Goal: Use online tool/utility: Utilize a website feature to perform a specific function

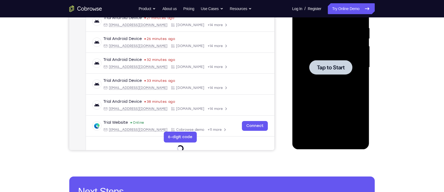
scroll to position [104, 0]
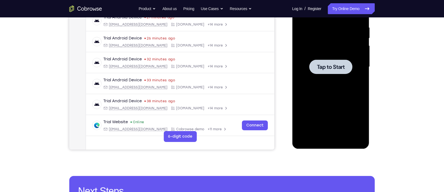
click at [320, 67] on span "Tap to Start" at bounding box center [331, 66] width 28 height 5
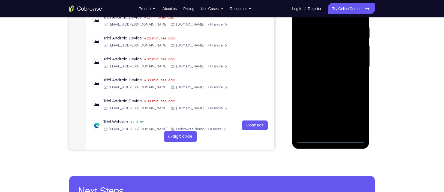
scroll to position [67, 0]
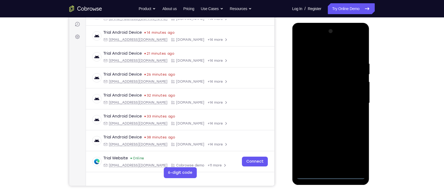
click at [330, 177] on div at bounding box center [330, 103] width 69 height 153
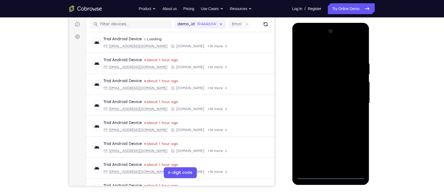
click at [358, 153] on div at bounding box center [330, 103] width 69 height 153
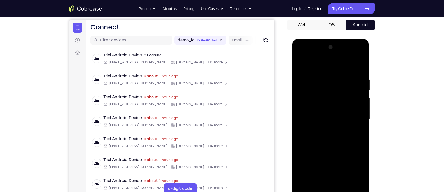
scroll to position [51, 0]
click at [314, 71] on div at bounding box center [330, 119] width 69 height 153
click at [352, 120] on div at bounding box center [330, 119] width 69 height 153
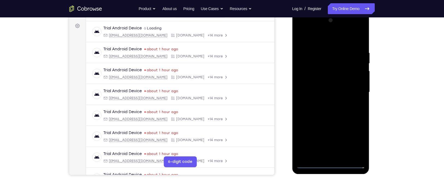
scroll to position [53, 0]
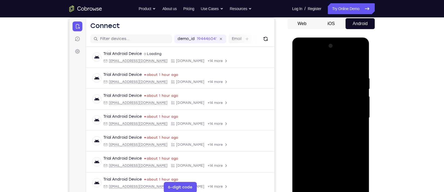
click at [326, 128] on div at bounding box center [330, 118] width 69 height 153
click at [320, 113] on div at bounding box center [330, 118] width 69 height 153
click at [318, 108] on div at bounding box center [330, 118] width 69 height 153
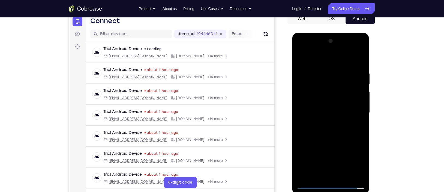
scroll to position [58, 0]
click at [314, 110] on div at bounding box center [330, 113] width 69 height 153
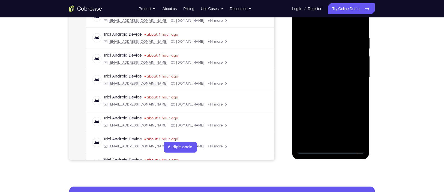
click at [308, 95] on div at bounding box center [330, 77] width 69 height 153
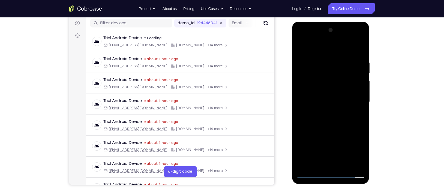
scroll to position [68, 0]
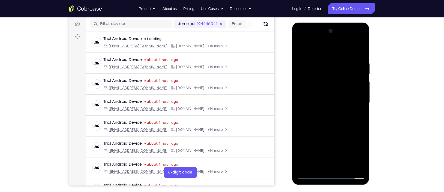
click at [358, 56] on div at bounding box center [330, 103] width 69 height 153
click at [321, 58] on div at bounding box center [330, 103] width 69 height 153
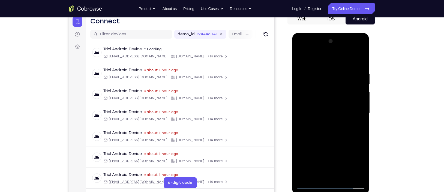
scroll to position [55, 0]
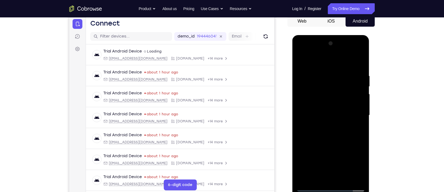
drag, startPoint x: 322, startPoint y: 67, endPoint x: 315, endPoint y: 50, distance: 18.0
click at [315, 50] on div at bounding box center [330, 115] width 69 height 153
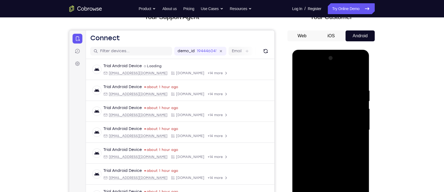
click at [356, 113] on div at bounding box center [330, 130] width 69 height 153
click at [355, 107] on div at bounding box center [330, 130] width 69 height 153
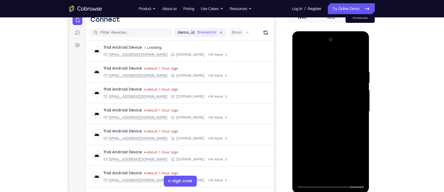
scroll to position [59, 0]
click at [360, 120] on div at bounding box center [330, 111] width 69 height 153
click at [356, 99] on div at bounding box center [330, 111] width 69 height 153
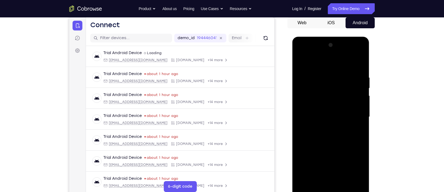
scroll to position [48, 0]
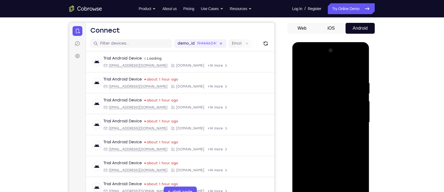
click at [356, 87] on div at bounding box center [330, 122] width 69 height 153
click at [358, 83] on div at bounding box center [330, 122] width 69 height 153
click at [358, 81] on div at bounding box center [330, 122] width 69 height 153
click at [358, 69] on div at bounding box center [330, 122] width 69 height 153
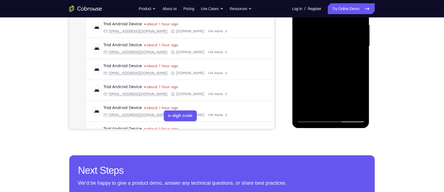
scroll to position [125, 0]
click at [343, 111] on div at bounding box center [330, 46] width 69 height 153
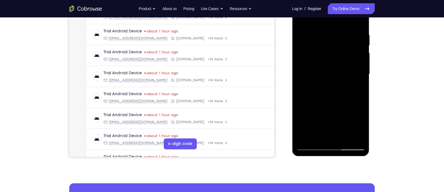
scroll to position [96, 0]
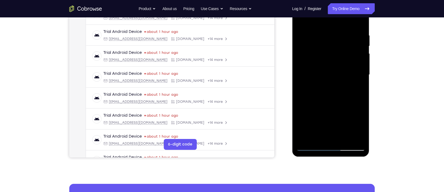
click at [325, 103] on div at bounding box center [330, 75] width 69 height 153
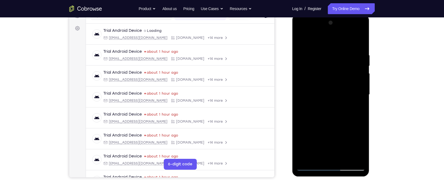
scroll to position [76, 0]
click at [321, 95] on div at bounding box center [330, 95] width 69 height 153
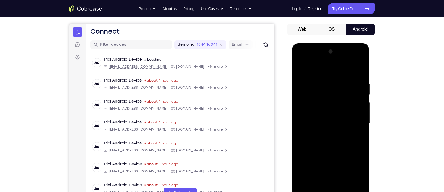
scroll to position [47, 0]
click at [299, 71] on div at bounding box center [330, 124] width 69 height 153
click at [330, 133] on div at bounding box center [330, 124] width 69 height 153
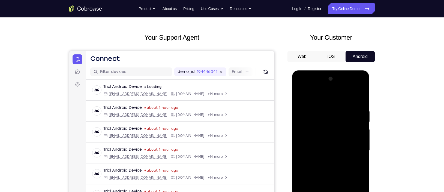
scroll to position [19, 0]
click at [302, 98] on div at bounding box center [330, 151] width 69 height 153
click at [319, 109] on div at bounding box center [330, 151] width 69 height 153
click at [353, 113] on div at bounding box center [330, 151] width 69 height 153
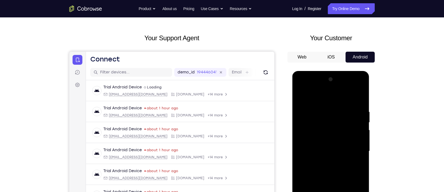
click at [358, 98] on div at bounding box center [330, 151] width 69 height 153
drag, startPoint x: 325, startPoint y: 95, endPoint x: 331, endPoint y: 132, distance: 38.1
click at [331, 132] on div at bounding box center [330, 151] width 69 height 153
click at [321, 106] on div at bounding box center [330, 151] width 69 height 153
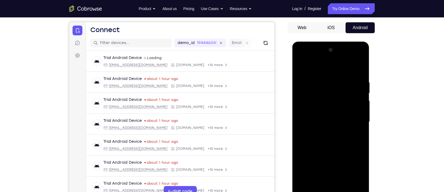
scroll to position [49, 0]
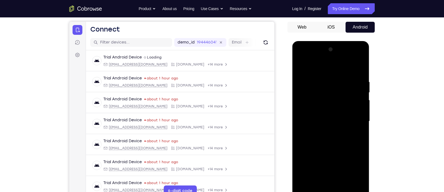
click at [356, 104] on div at bounding box center [330, 121] width 69 height 153
click at [358, 108] on div at bounding box center [330, 121] width 69 height 153
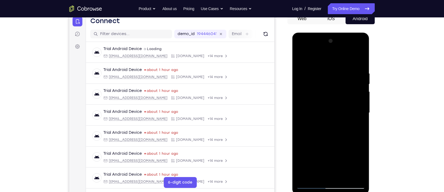
scroll to position [58, 0]
click at [358, 108] on div at bounding box center [330, 113] width 69 height 153
click at [357, 109] on div at bounding box center [330, 113] width 69 height 153
click at [360, 116] on div at bounding box center [330, 113] width 69 height 153
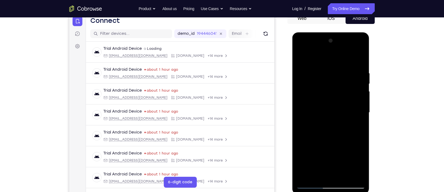
click at [361, 128] on div at bounding box center [330, 113] width 69 height 153
click at [357, 135] on div at bounding box center [330, 113] width 69 height 153
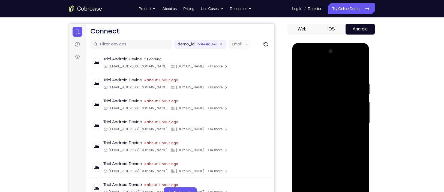
click at [357, 117] on div at bounding box center [330, 123] width 69 height 153
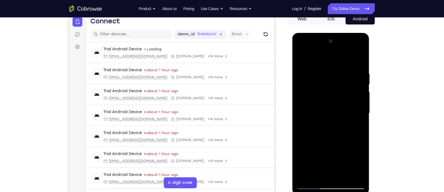
scroll to position [58, 0]
click at [355, 108] on div at bounding box center [330, 113] width 69 height 153
click at [351, 157] on div at bounding box center [330, 113] width 69 height 153
click at [358, 130] on div at bounding box center [330, 113] width 69 height 153
click at [360, 149] on div at bounding box center [330, 113] width 69 height 153
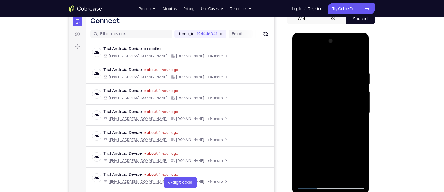
click at [360, 149] on div at bounding box center [330, 113] width 69 height 153
click at [359, 143] on div at bounding box center [330, 113] width 69 height 153
click at [360, 152] on div at bounding box center [330, 113] width 69 height 153
click at [358, 144] on div at bounding box center [330, 113] width 69 height 153
click at [359, 151] on div at bounding box center [330, 113] width 69 height 153
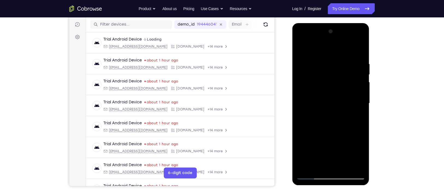
scroll to position [62, 0]
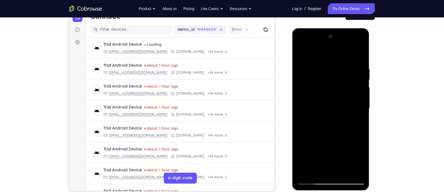
click at [303, 125] on div at bounding box center [330, 108] width 69 height 153
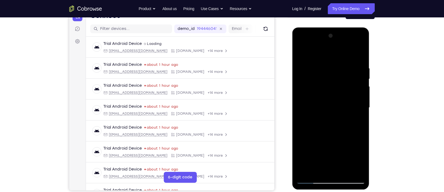
scroll to position [58, 0]
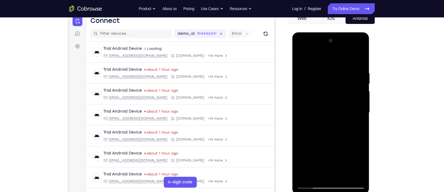
click at [359, 116] on div at bounding box center [330, 113] width 69 height 153
click at [358, 113] on div at bounding box center [330, 113] width 69 height 153
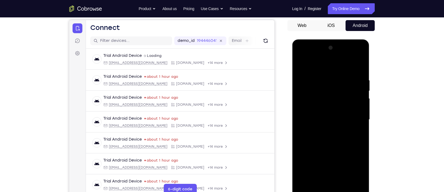
click at [358, 121] on div at bounding box center [330, 120] width 69 height 153
click at [357, 119] on div at bounding box center [330, 120] width 69 height 153
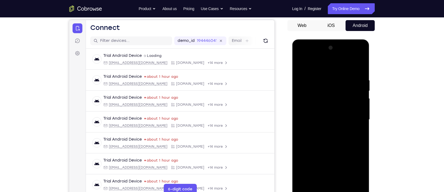
click at [357, 119] on div at bounding box center [330, 120] width 69 height 153
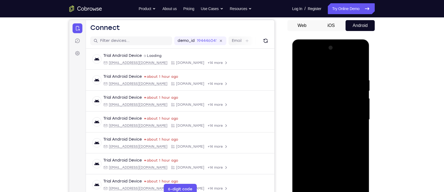
click at [357, 119] on div at bounding box center [330, 120] width 69 height 153
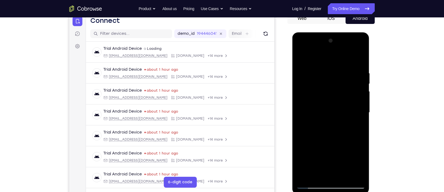
scroll to position [58, 0]
click at [357, 119] on div at bounding box center [330, 112] width 69 height 153
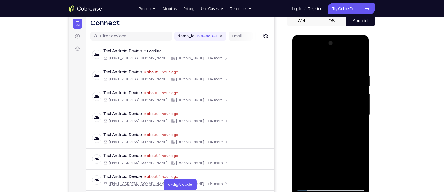
scroll to position [55, 0]
click at [360, 105] on div at bounding box center [330, 115] width 69 height 153
click at [361, 102] on div at bounding box center [330, 115] width 69 height 153
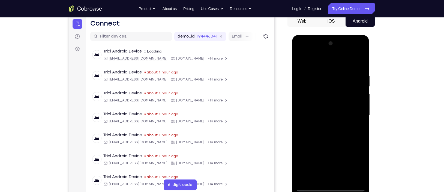
click at [358, 98] on div at bounding box center [330, 115] width 69 height 153
click at [361, 98] on div at bounding box center [330, 115] width 69 height 153
click at [361, 99] on div at bounding box center [330, 115] width 69 height 153
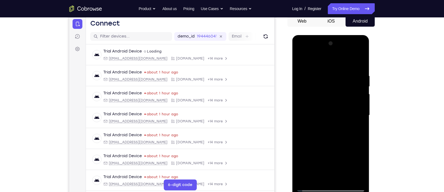
click at [360, 98] on div at bounding box center [330, 115] width 69 height 153
click at [359, 97] on div at bounding box center [330, 115] width 69 height 153
click at [361, 99] on div at bounding box center [330, 115] width 69 height 153
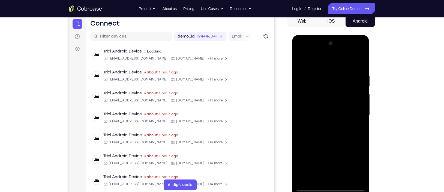
click at [361, 99] on div at bounding box center [330, 115] width 69 height 153
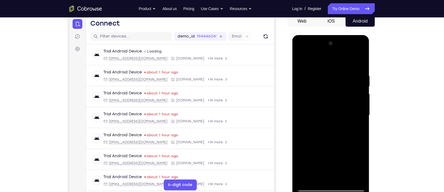
click at [361, 99] on div at bounding box center [330, 115] width 69 height 153
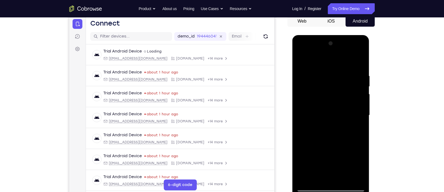
click at [361, 99] on div at bounding box center [330, 115] width 69 height 153
